Goal: Check status: Check status

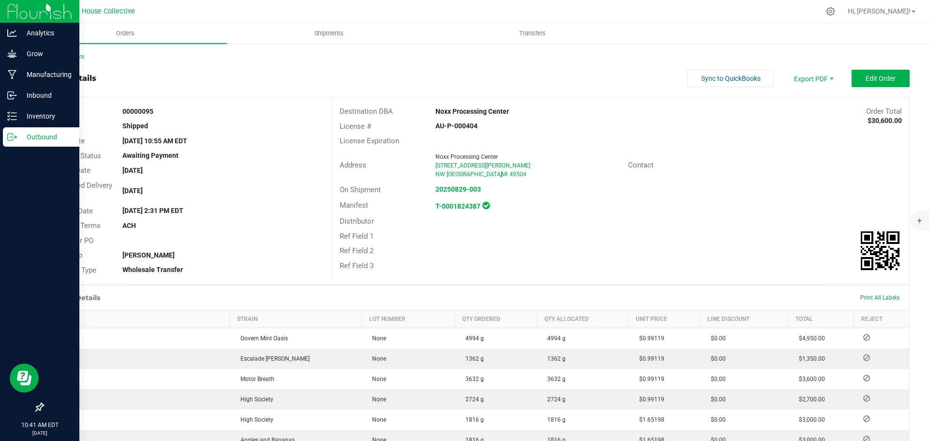
click at [36, 133] on p "Outbound" at bounding box center [46, 137] width 58 height 12
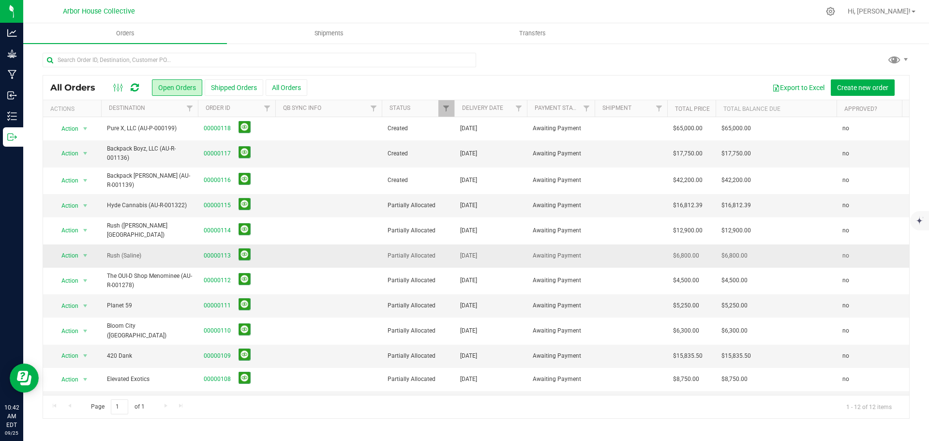
scroll to position [19, 0]
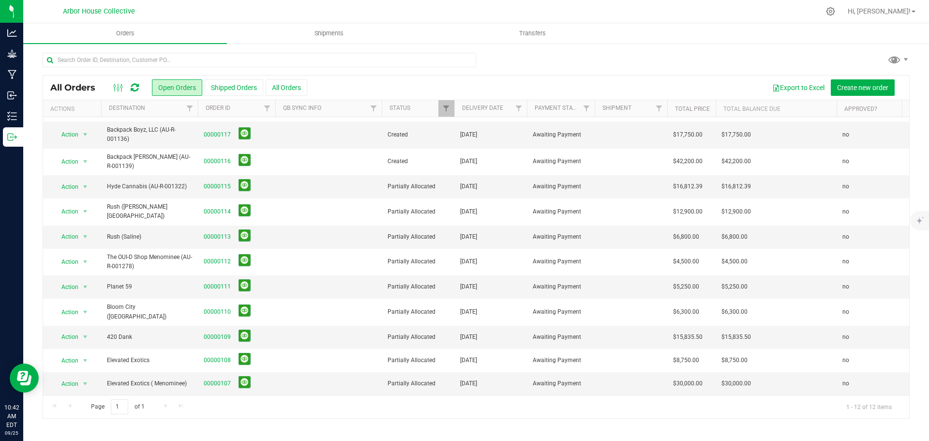
click at [164, 405] on div "Page 1 of 1 1 - 12 of 12 items" at bounding box center [476, 406] width 867 height 23
click at [239, 87] on button "Shipped Orders" at bounding box center [234, 87] width 59 height 16
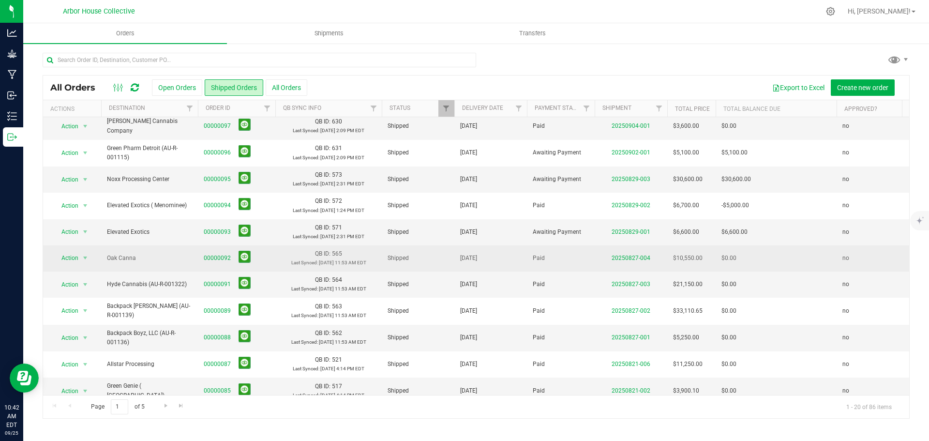
scroll to position [257, 0]
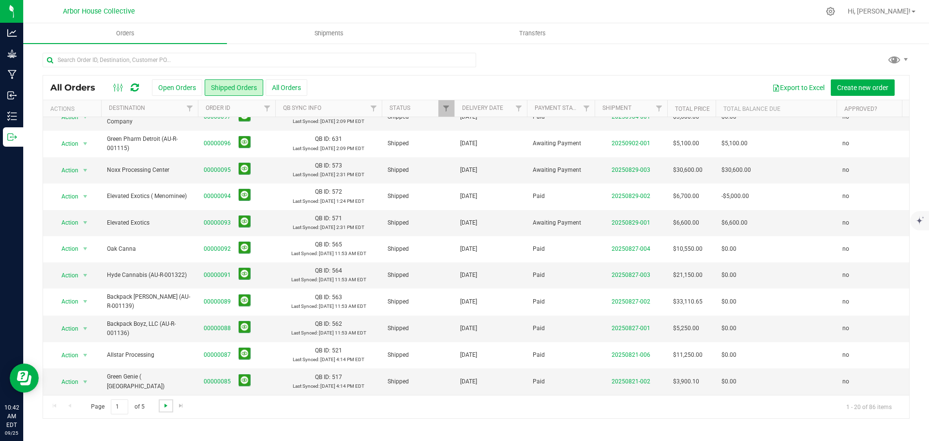
click at [164, 408] on span "Go to the next page" at bounding box center [166, 406] width 8 height 8
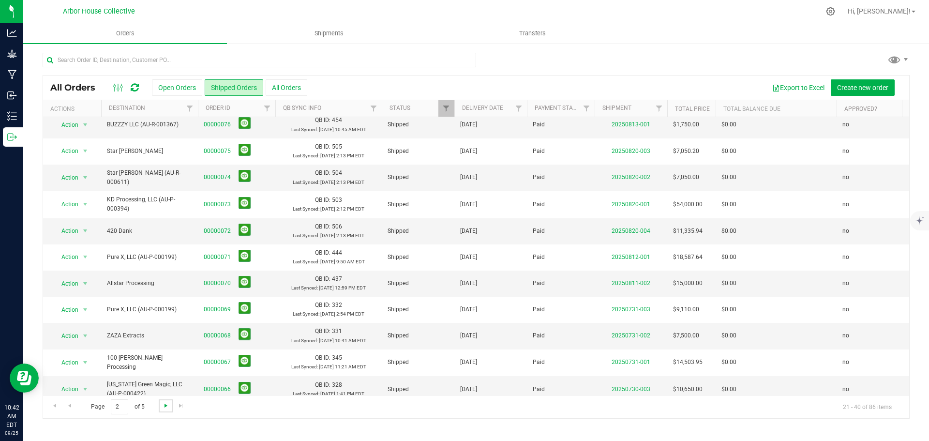
scroll to position [208, 0]
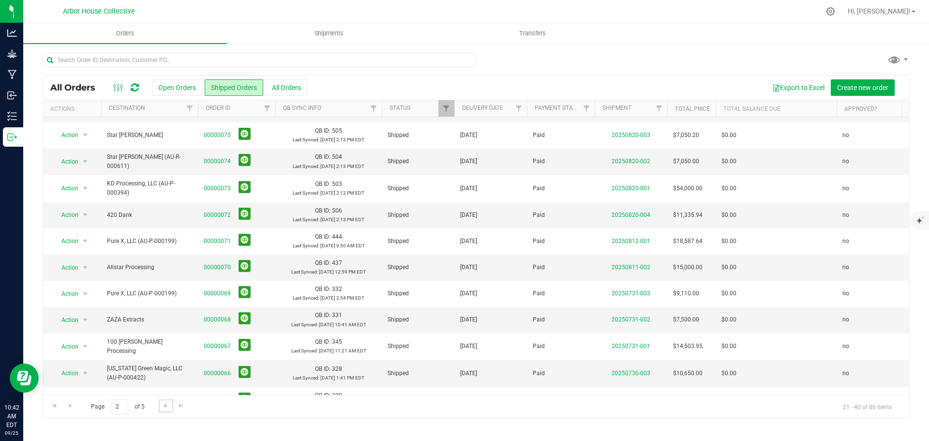
click at [163, 410] on link "Go to the next page" at bounding box center [166, 405] width 14 height 13
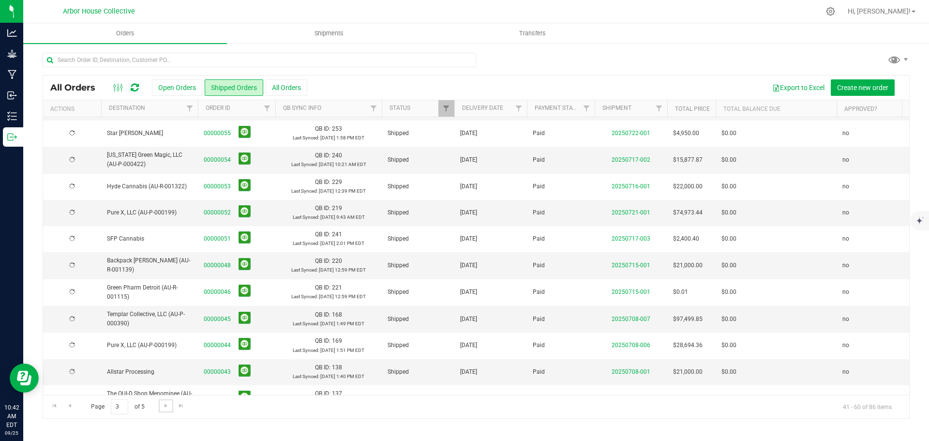
scroll to position [0, 0]
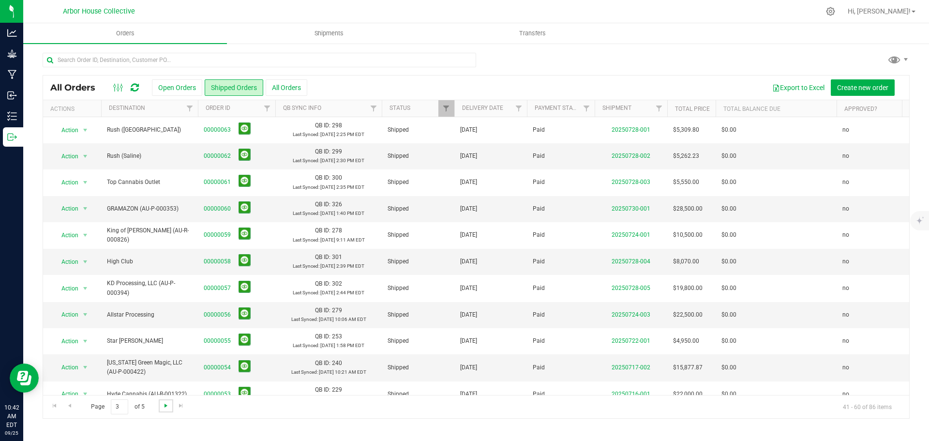
click at [164, 405] on span "Go to the next page" at bounding box center [166, 406] width 8 height 8
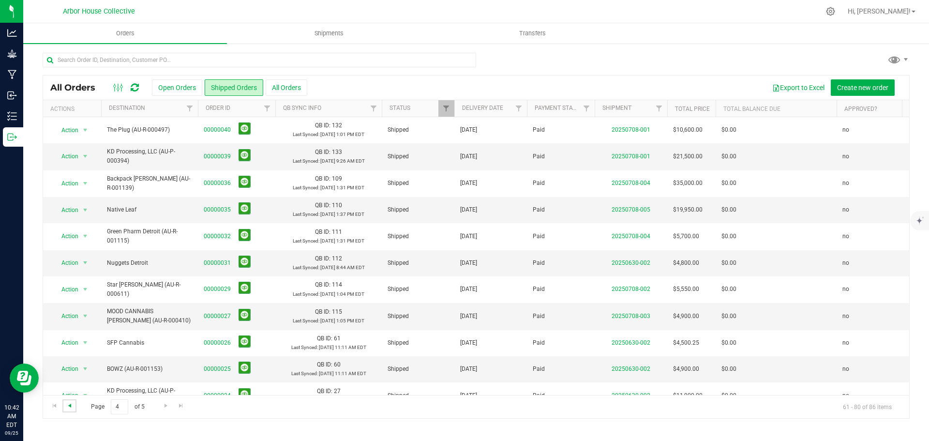
click at [72, 405] on span "Go to the previous page" at bounding box center [70, 406] width 8 height 8
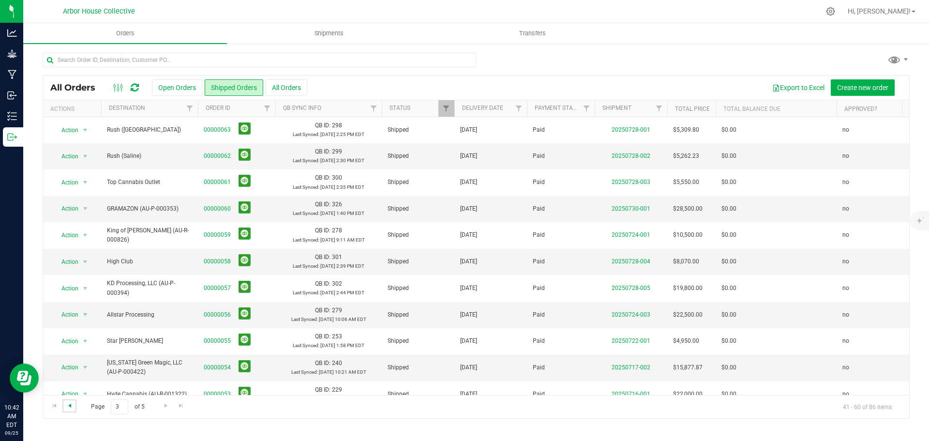
click at [72, 404] on span "Go to the previous page" at bounding box center [70, 406] width 8 height 8
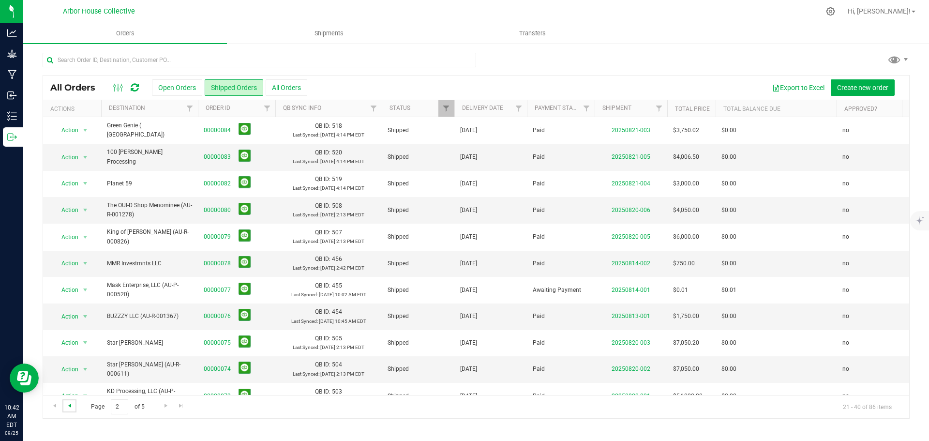
click at [69, 403] on span "Go to the previous page" at bounding box center [70, 406] width 8 height 8
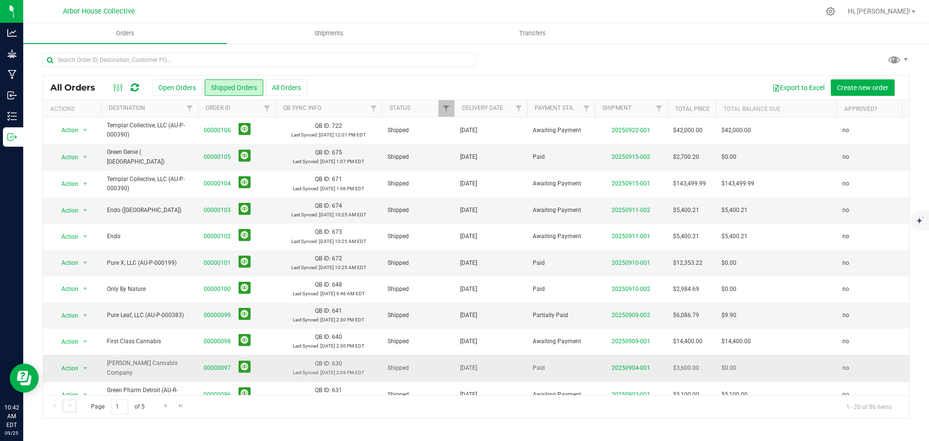
scroll to position [97, 0]
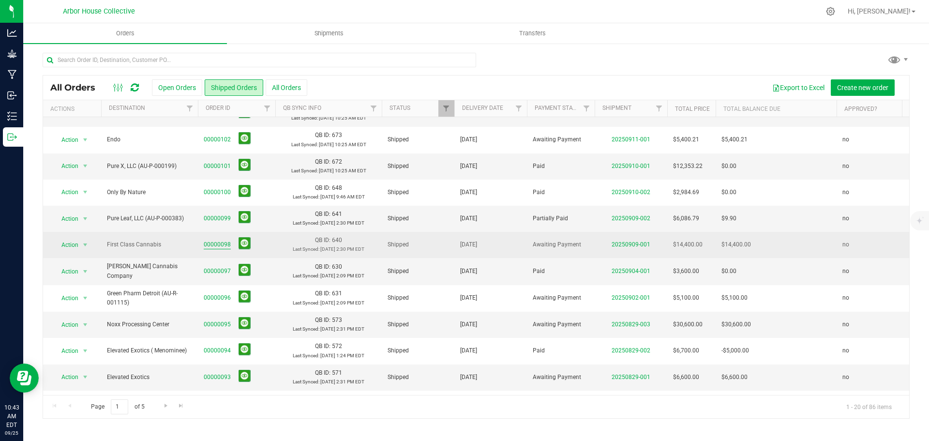
click at [222, 244] on link "00000098" at bounding box center [217, 244] width 27 height 9
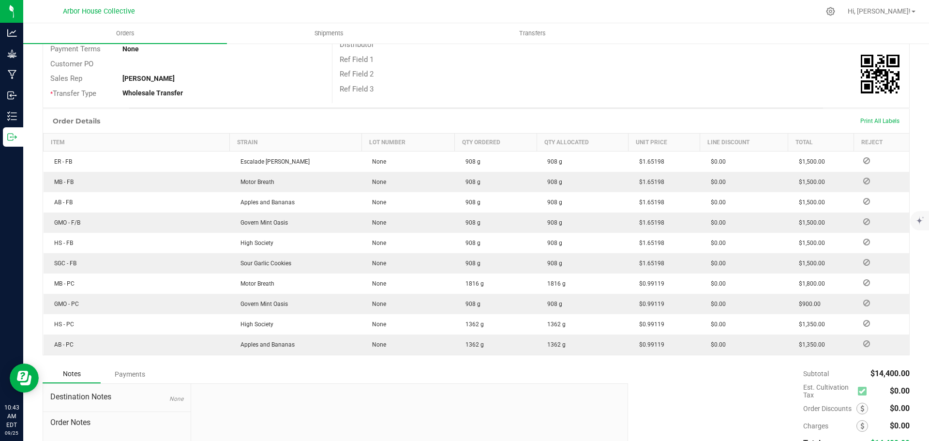
scroll to position [194, 0]
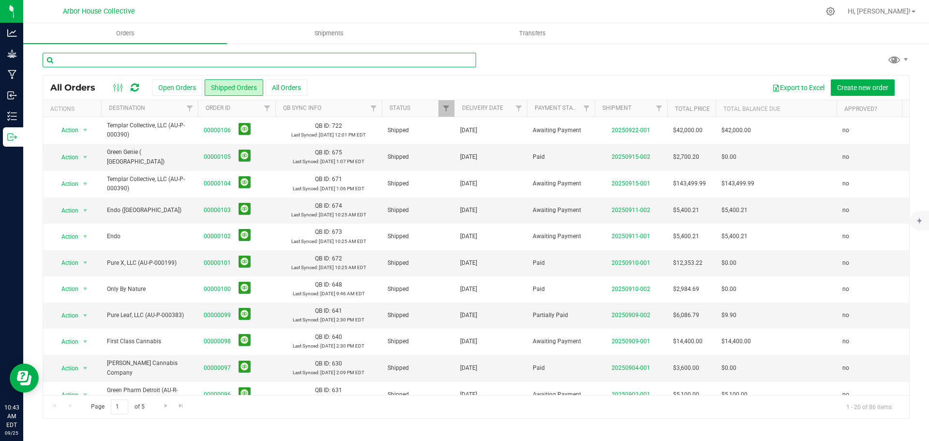
click at [211, 59] on input "text" at bounding box center [260, 60] width 434 height 15
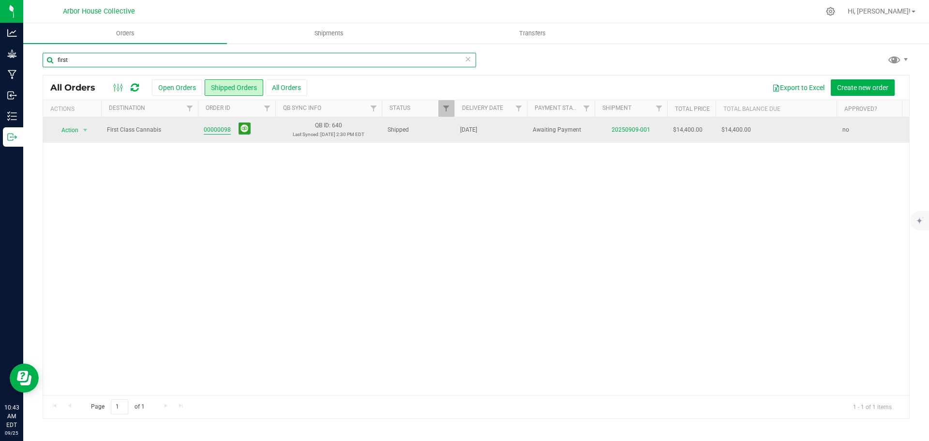
type input "first"
click at [212, 129] on link "00000098" at bounding box center [217, 129] width 27 height 9
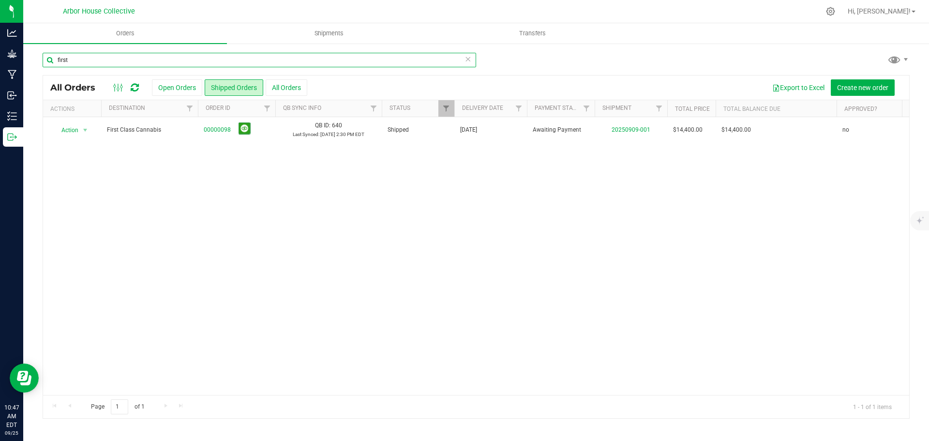
click at [183, 63] on input "first" at bounding box center [260, 60] width 434 height 15
type input "first Class"
drag, startPoint x: 473, startPoint y: 58, endPoint x: 468, endPoint y: 57, distance: 6.0
click at [469, 57] on div "first Class" at bounding box center [260, 60] width 434 height 15
click at [467, 57] on icon at bounding box center [468, 59] width 7 height 12
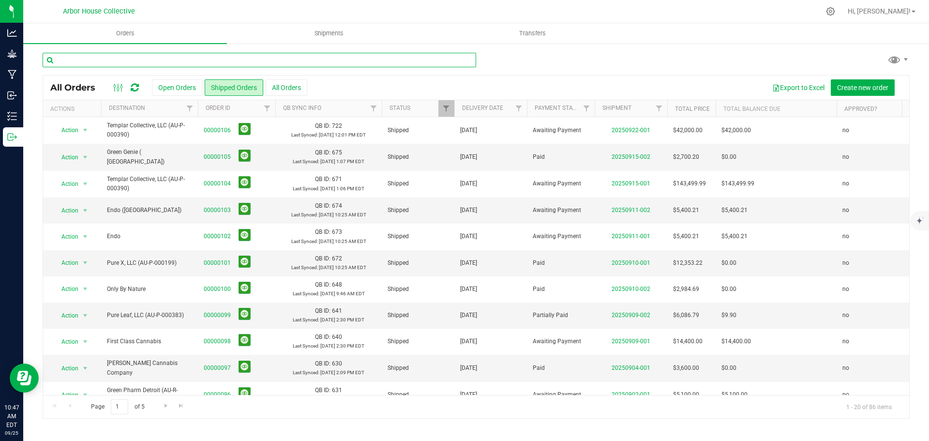
click at [288, 60] on input "text" at bounding box center [260, 60] width 434 height 15
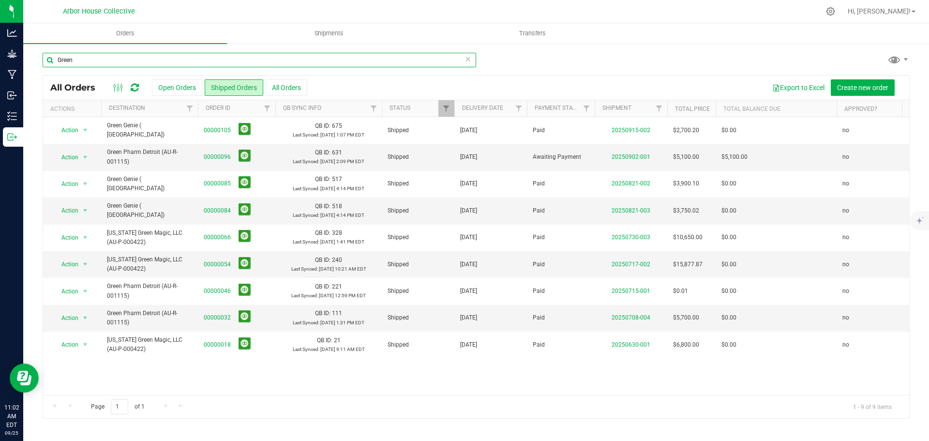
type input "Green"
